Goal: Subscribe to service/newsletter

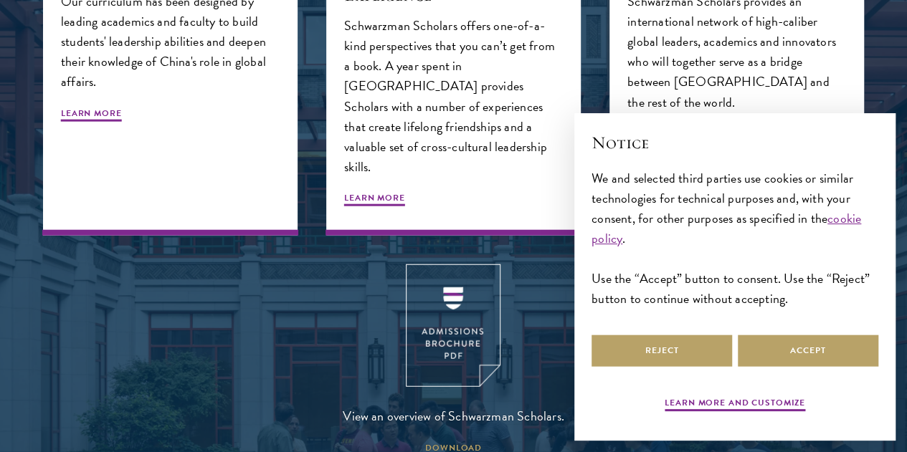
scroll to position [1638, 0]
click at [470, 359] on img at bounding box center [453, 325] width 95 height 123
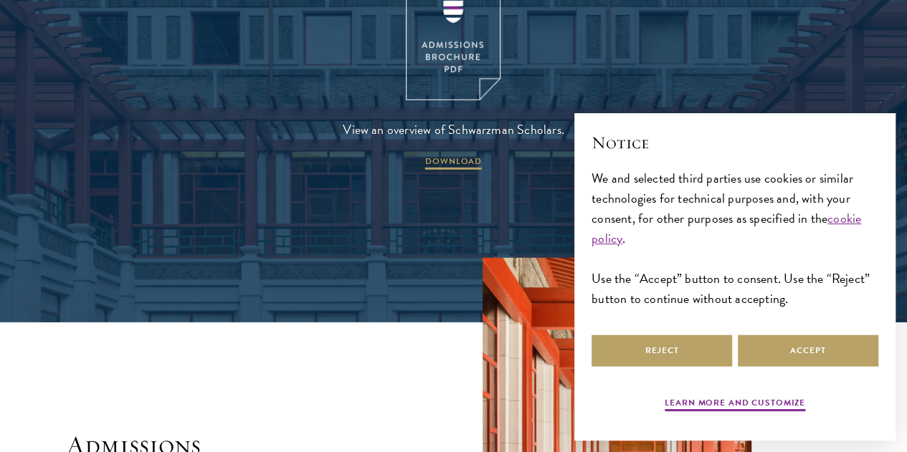
scroll to position [1924, 0]
drag, startPoint x: 780, startPoint y: 345, endPoint x: 617, endPoint y: 307, distance: 167.8
click at [780, 345] on button "Accept" at bounding box center [808, 351] width 141 height 32
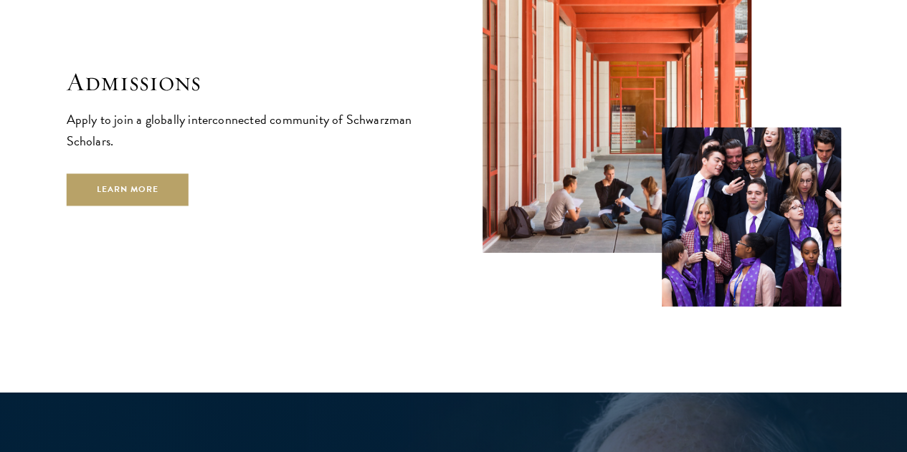
scroll to position [2322, 0]
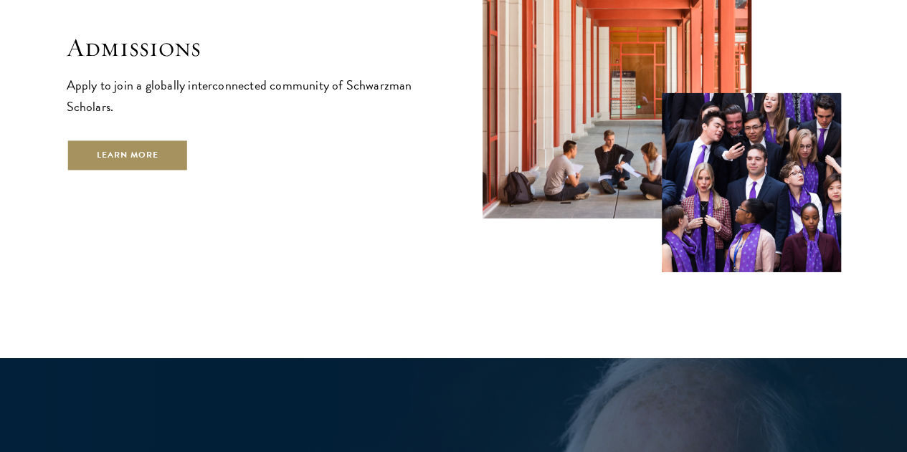
click at [189, 166] on link "Learn More" at bounding box center [128, 155] width 123 height 32
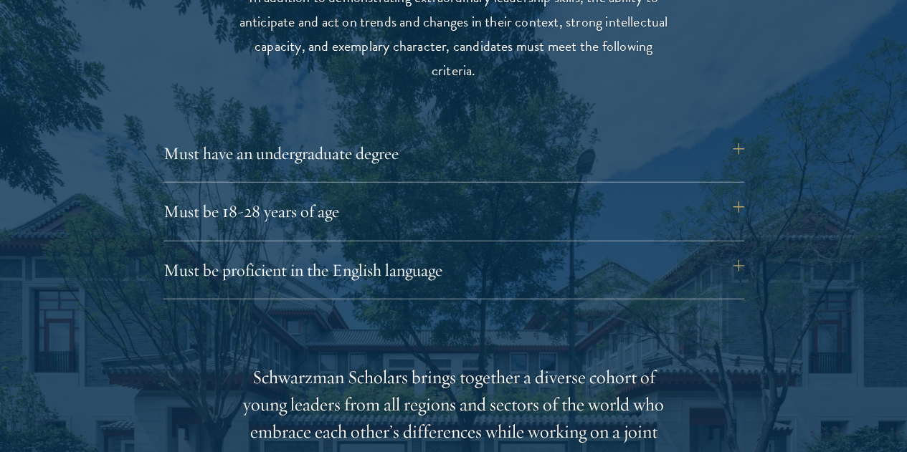
scroll to position [1923, 0]
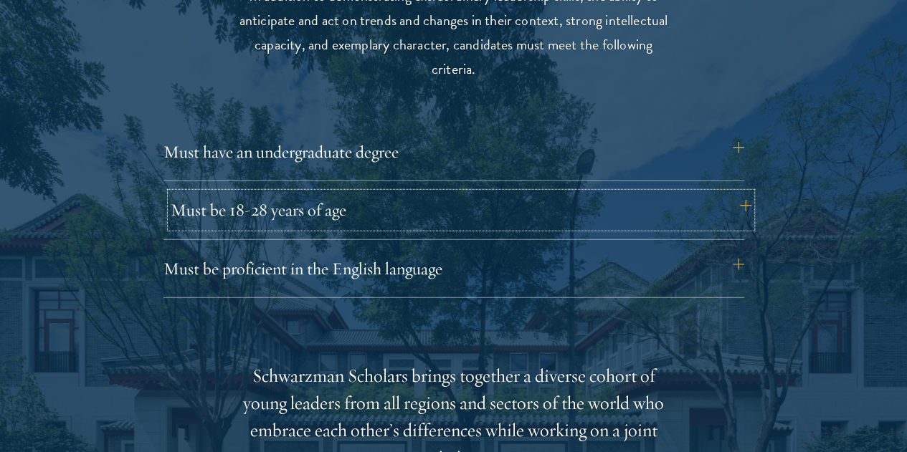
click at [652, 193] on button "Must be 18-28 years of age" at bounding box center [461, 210] width 581 height 34
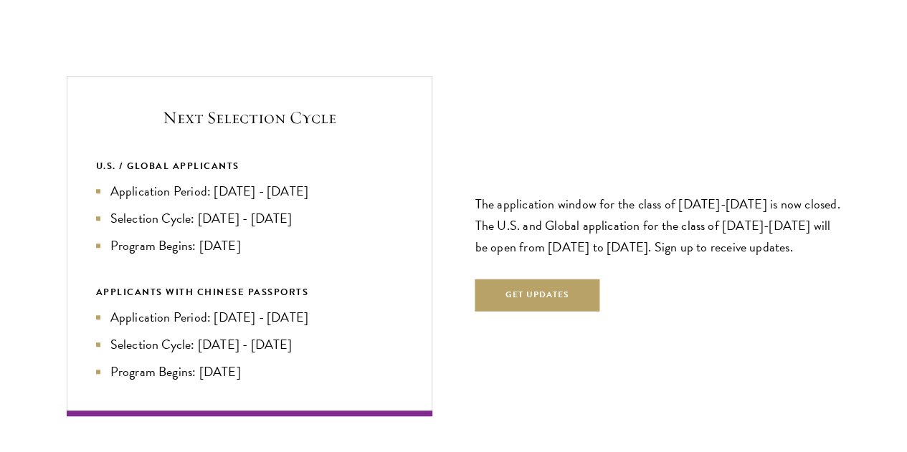
scroll to position [3110, 0]
click at [554, 193] on p "The application window for the class of [DATE]-[DATE] is now closed. The U.S. a…" at bounding box center [658, 225] width 366 height 65
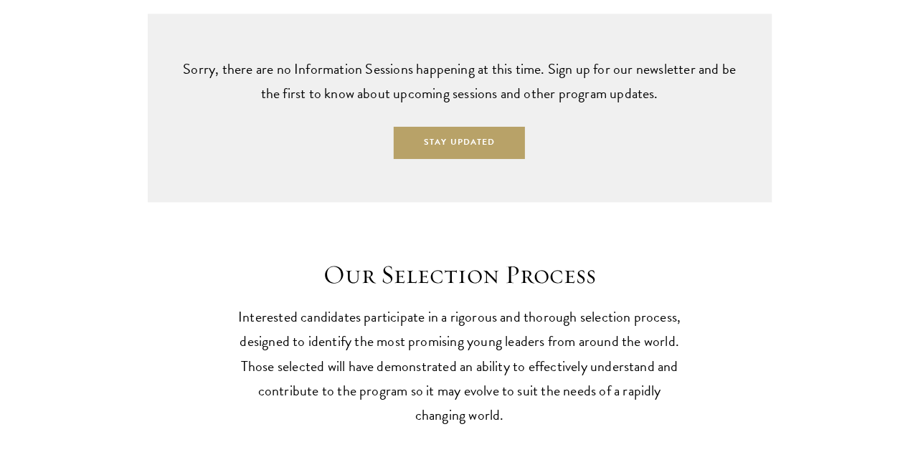
scroll to position [3752, 0]
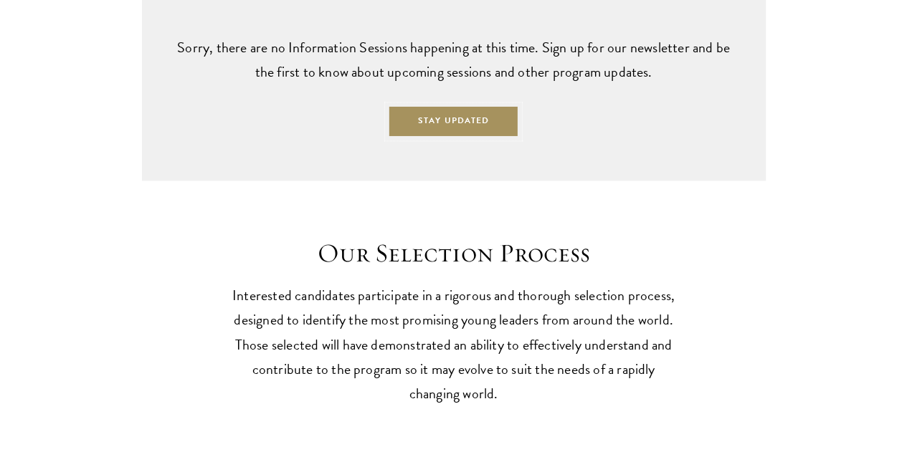
click at [442, 138] on button "Stay Updated" at bounding box center [453, 121] width 131 height 32
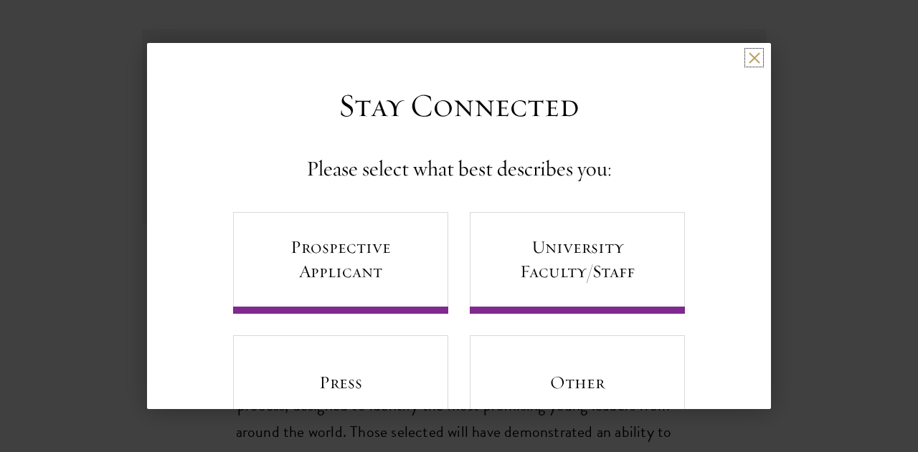
scroll to position [60, 0]
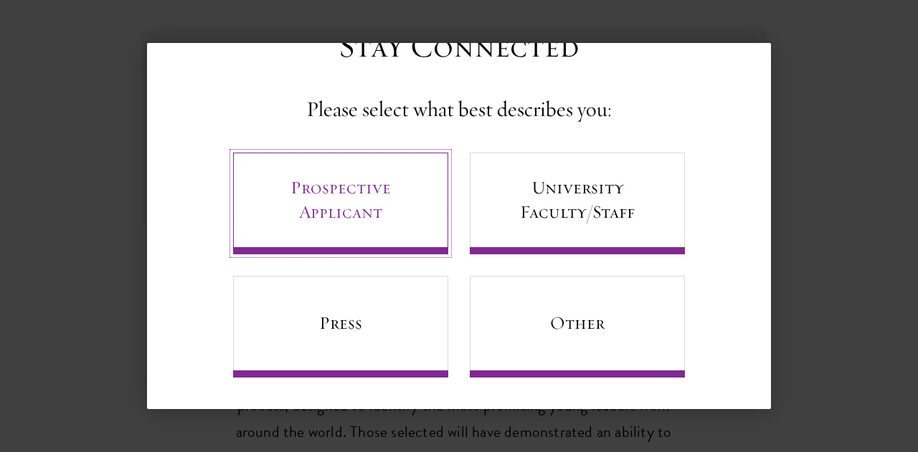
click at [352, 188] on link "Prospective Applicant" at bounding box center [340, 204] width 215 height 102
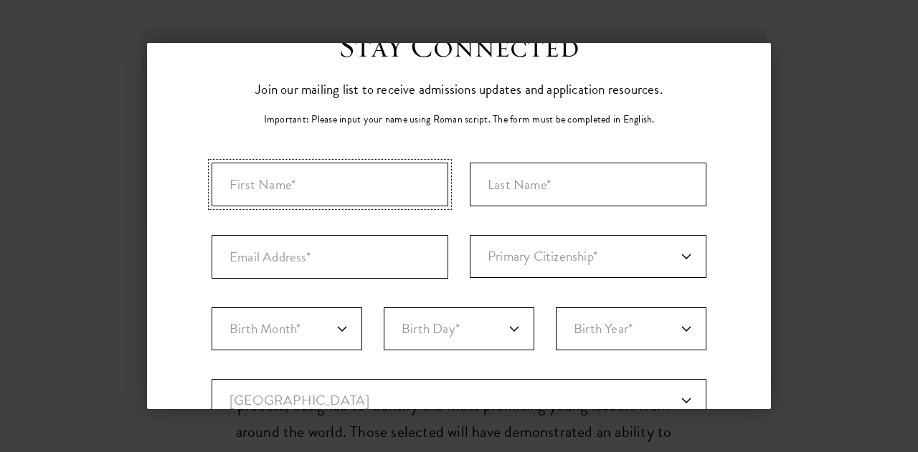
click at [354, 191] on input "First Name*" at bounding box center [330, 185] width 237 height 44
type input "[PERSON_NAME]"
type input "Murugan"
select select "IN"
type input "[GEOGRAPHIC_DATA]"
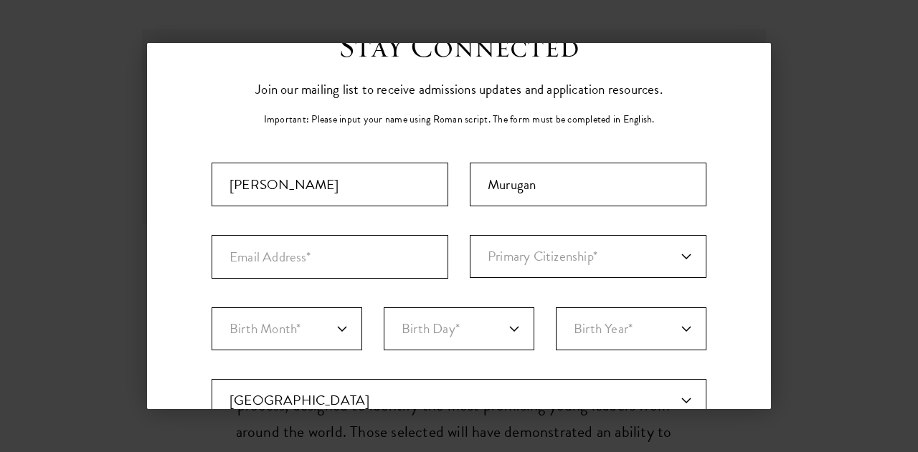
select select "[GEOGRAPHIC_DATA]"
click at [374, 262] on input "Email Address*" at bounding box center [330, 257] width 237 height 44
type input "[PERSON_NAME][EMAIL_ADDRESS][DOMAIN_NAME]"
click at [490, 257] on select "Primary Citizenship* [GEOGRAPHIC_DATA] [DEMOGRAPHIC_DATA] [DEMOGRAPHIC_DATA] [D…" at bounding box center [588, 256] width 237 height 43
select select "IN"
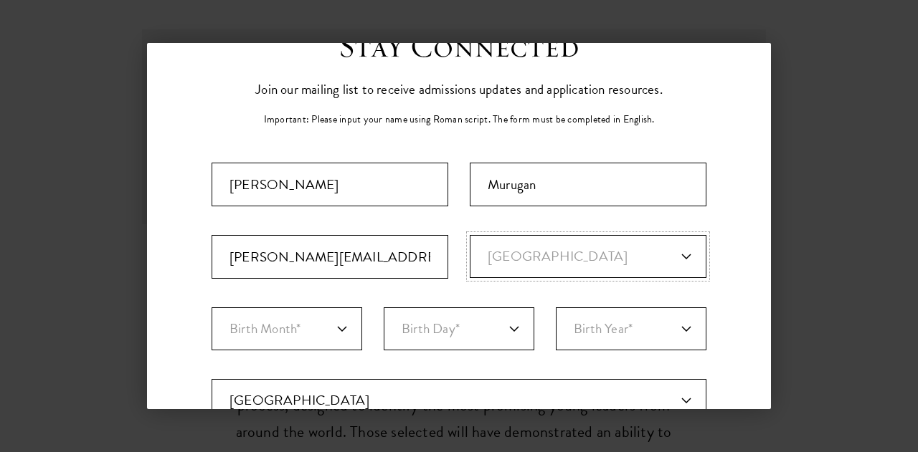
click at [470, 235] on select "Primary Citizenship* [GEOGRAPHIC_DATA] [DEMOGRAPHIC_DATA] [DEMOGRAPHIC_DATA] [D…" at bounding box center [588, 256] width 237 height 43
click at [267, 331] on select "Birth Month* January February March April May June July August September Octobe…" at bounding box center [287, 329] width 151 height 43
select select "08"
click at [212, 308] on select "Birth Month* January February March April May June July August September Octobe…" at bounding box center [287, 329] width 151 height 43
click at [434, 331] on select "Birth Day* 1 2 3 4 5 6 7 8 9 10 11 12 13 14 15 16 17 18 19 20 21 22 23 24 25 26…" at bounding box center [459, 329] width 151 height 43
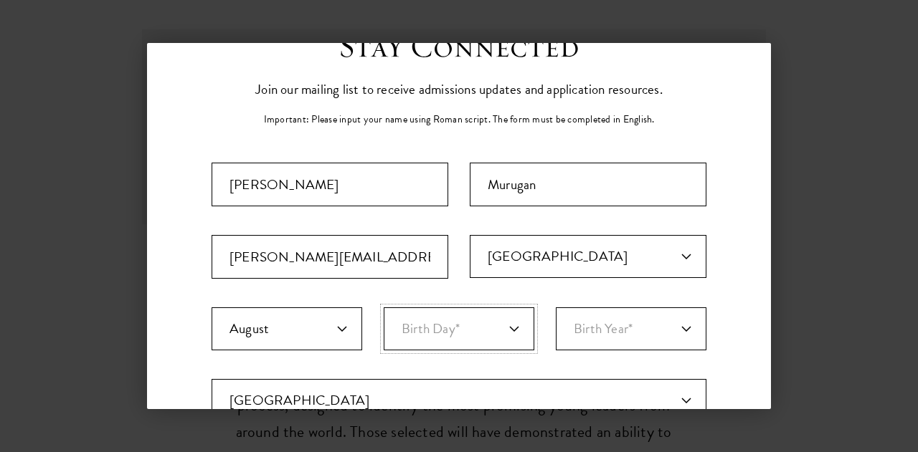
select select "29"
click at [384, 308] on select "Birth Day* 1 2 3 4 5 6 7 8 9 10 11 12 13 14 15 16 17 18 19 20 21 22 23 24 25 26…" at bounding box center [459, 329] width 151 height 43
click at [576, 325] on select "Birth Year* 2025 2024 2023 2022 2021 2020 2019 2018 2017 2016 2015 2014 2013 20…" at bounding box center [631, 329] width 151 height 43
select select "1999"
click at [556, 308] on select "Birth Year* 2025 2024 2023 2022 2021 2020 2019 2018 2017 2016 2015 2014 2013 20…" at bounding box center [631, 329] width 151 height 43
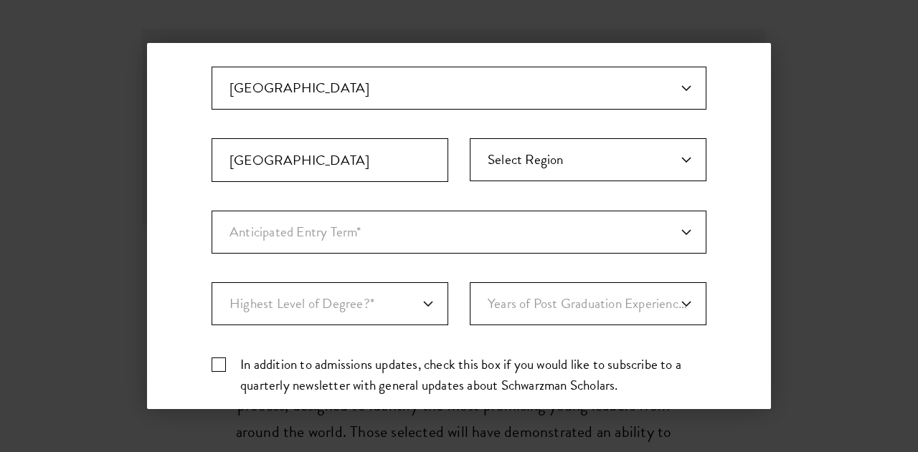
scroll to position [373, 0]
click at [407, 239] on select "Anticipated Entry Term* August 2026 (Application opens April 2025) Just Explori…" at bounding box center [459, 231] width 495 height 43
select select "a6790467-ebe7-4045-a56a-66c1cae98076"
click at [212, 210] on select "Anticipated Entry Term* August 2026 (Application opens April 2025) Just Explori…" at bounding box center [459, 231] width 495 height 43
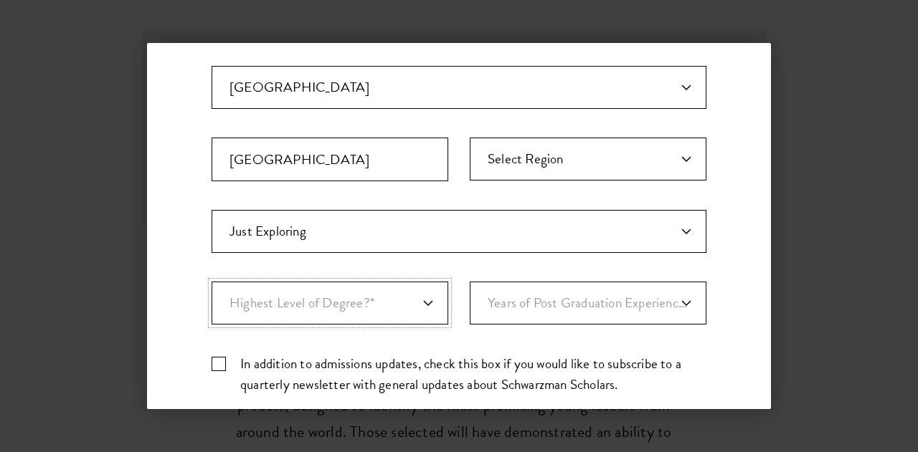
click at [338, 300] on select "Highest Level of Degree?* PHD Bachelor's Master's Current Undergraduate Student" at bounding box center [330, 303] width 237 height 43
select select "009547fe-3364-4351-8e81-63abea734008"
click at [212, 282] on select "Highest Level of Degree?* PHD Bachelor's Master's Current Undergraduate Student" at bounding box center [330, 303] width 237 height 43
click at [517, 300] on select "Years of Post Graduation Experience?* 1 2 3 4 5 6 7 8 9 10" at bounding box center [588, 303] width 237 height 43
select select "1"
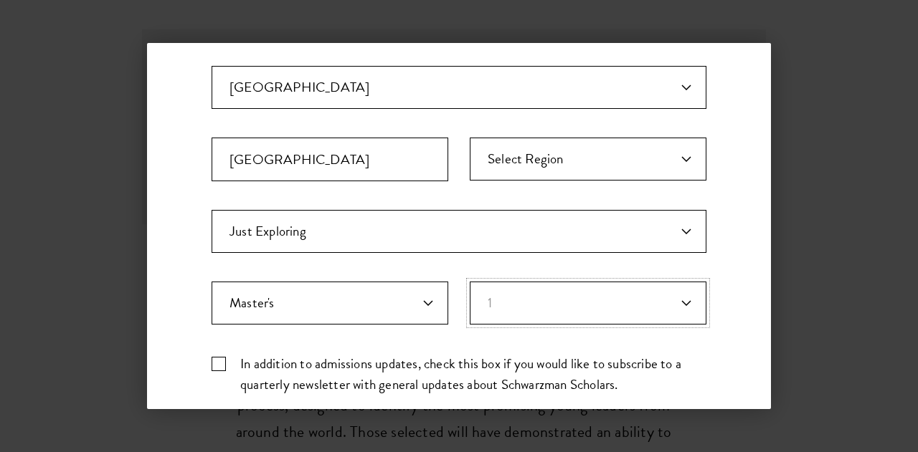
click at [470, 282] on select "Years of Post Graduation Experience?* 1 2 3 4 5 6 7 8 9 10" at bounding box center [588, 303] width 237 height 43
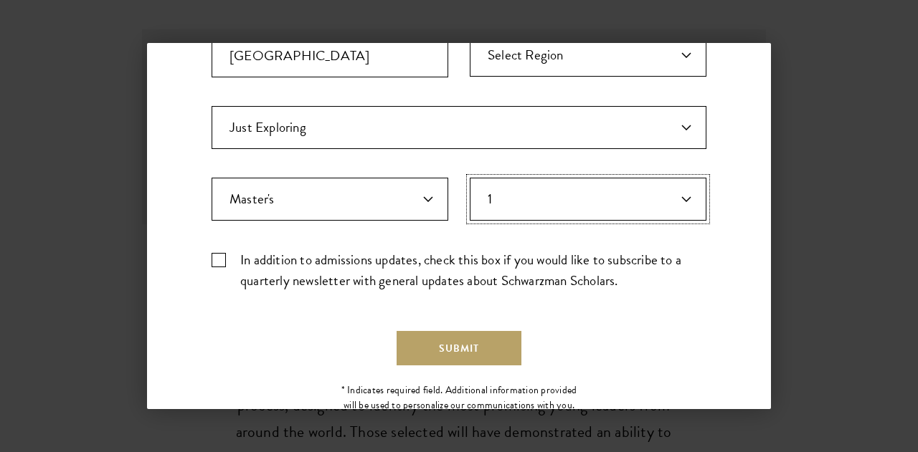
scroll to position [519, 0]
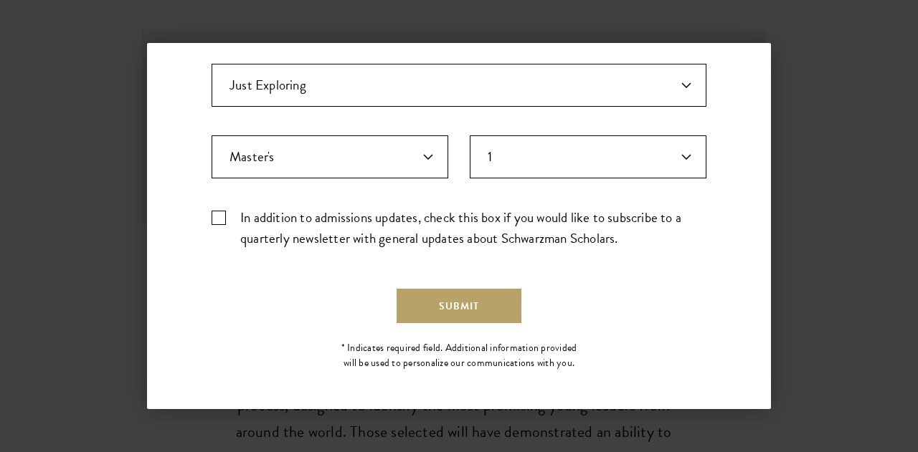
click at [217, 213] on label "In addition to admissions updates, check this box if you would like to subscrib…" at bounding box center [459, 228] width 495 height 42
click at [217, 213] on input "In addition to admissions updates, check this box if you would like to subscrib…" at bounding box center [459, 211] width 495 height 9
checkbox input "true"
click at [460, 303] on button "Submit" at bounding box center [459, 306] width 125 height 34
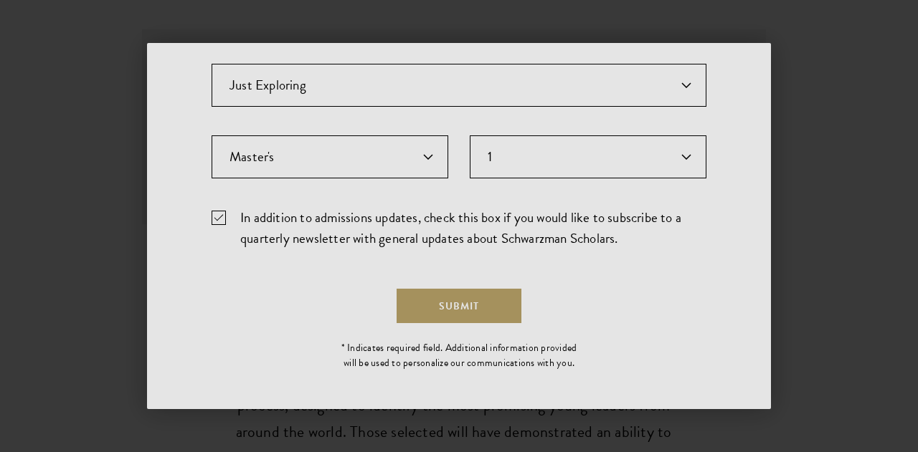
click at [443, 302] on div at bounding box center [459, 226] width 918 height 452
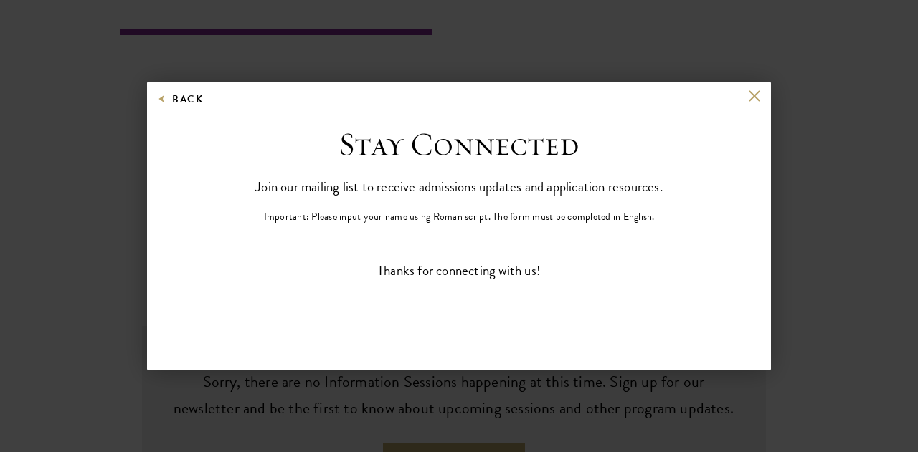
scroll to position [0, 0]
